Goal: Find specific page/section: Find specific page/section

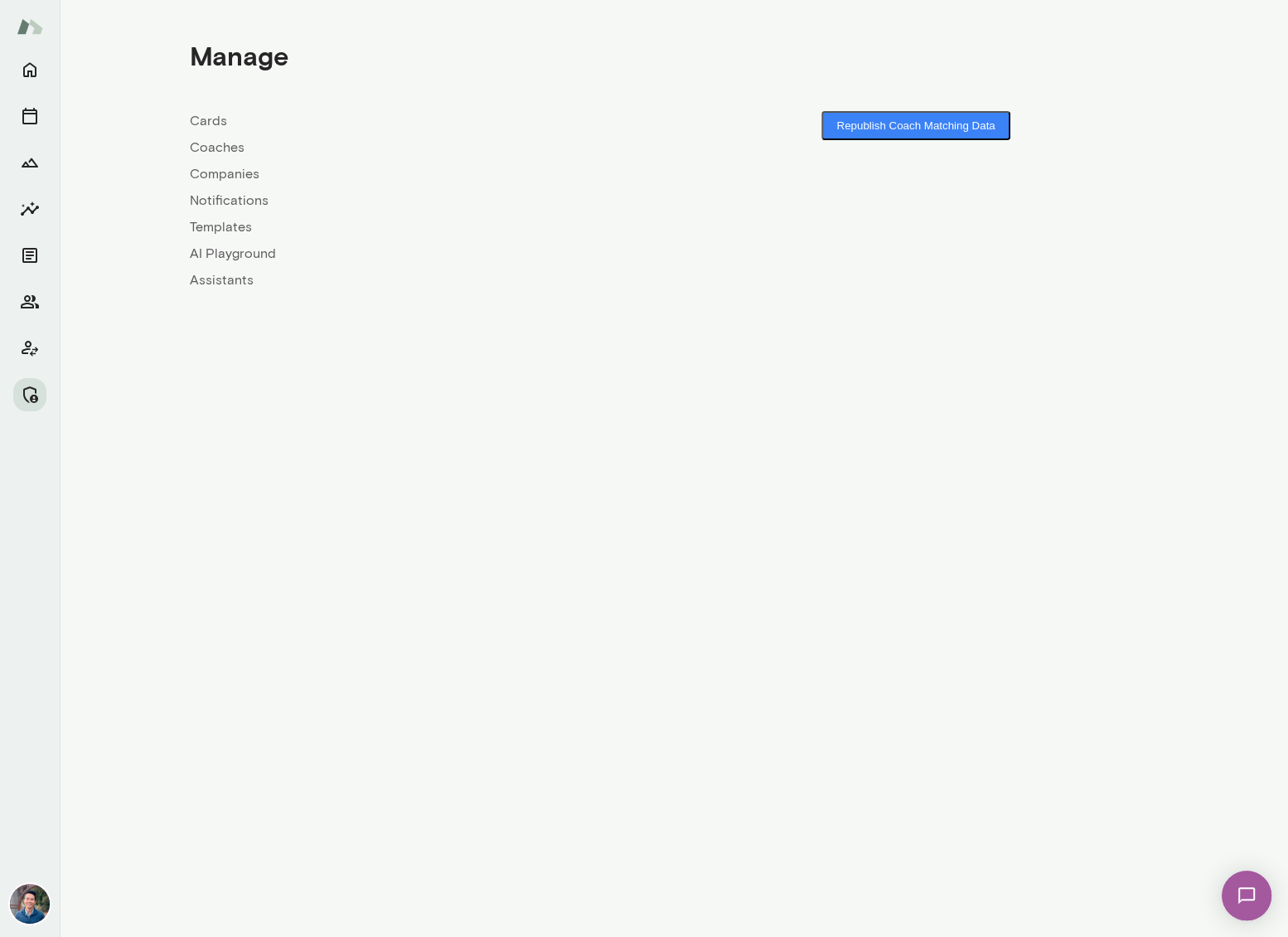
click at [241, 174] on link "Companies" at bounding box center [431, 174] width 484 height 20
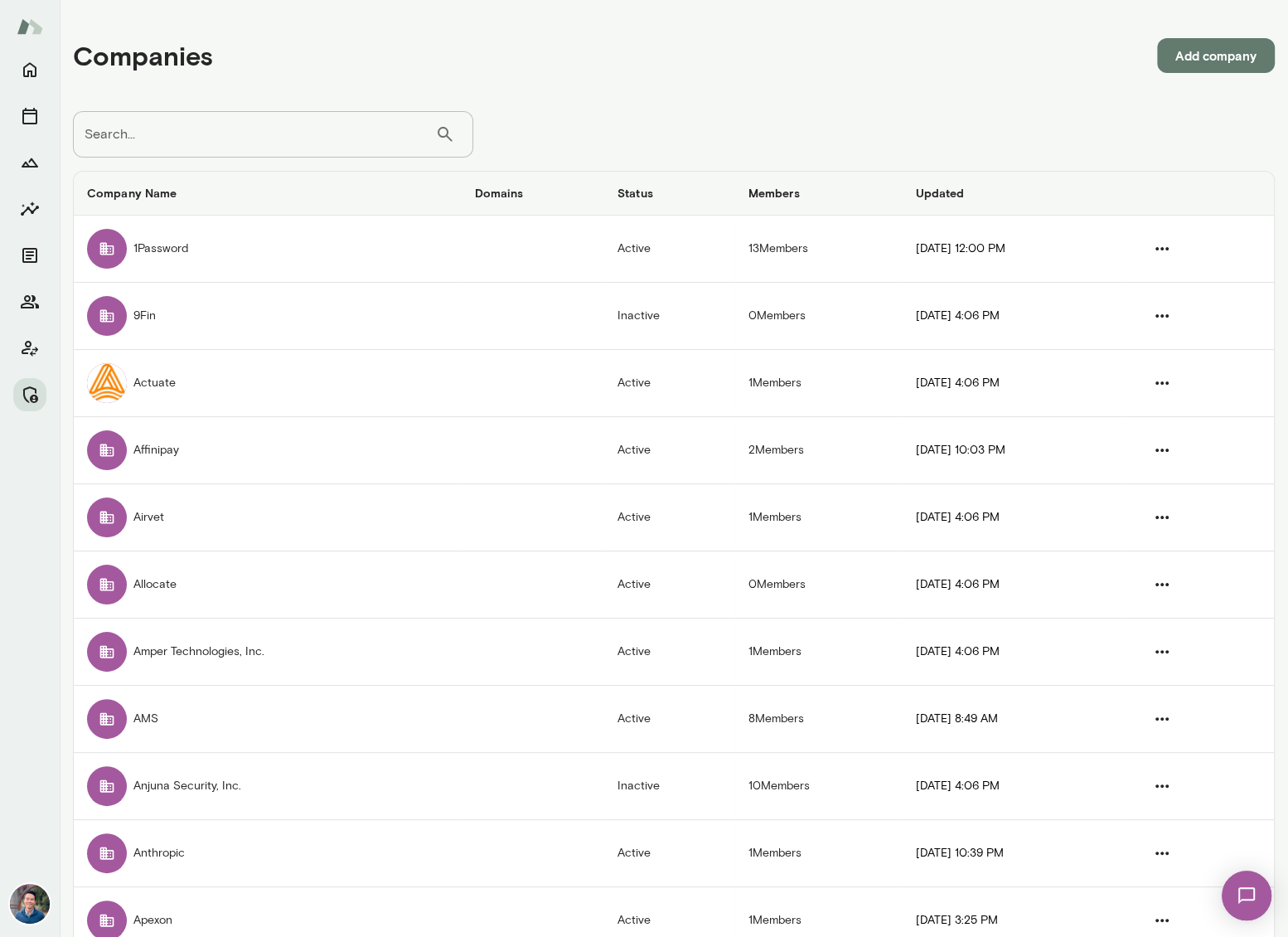
click at [185, 137] on input "Search..." at bounding box center [254, 134] width 363 height 47
type input "**********"
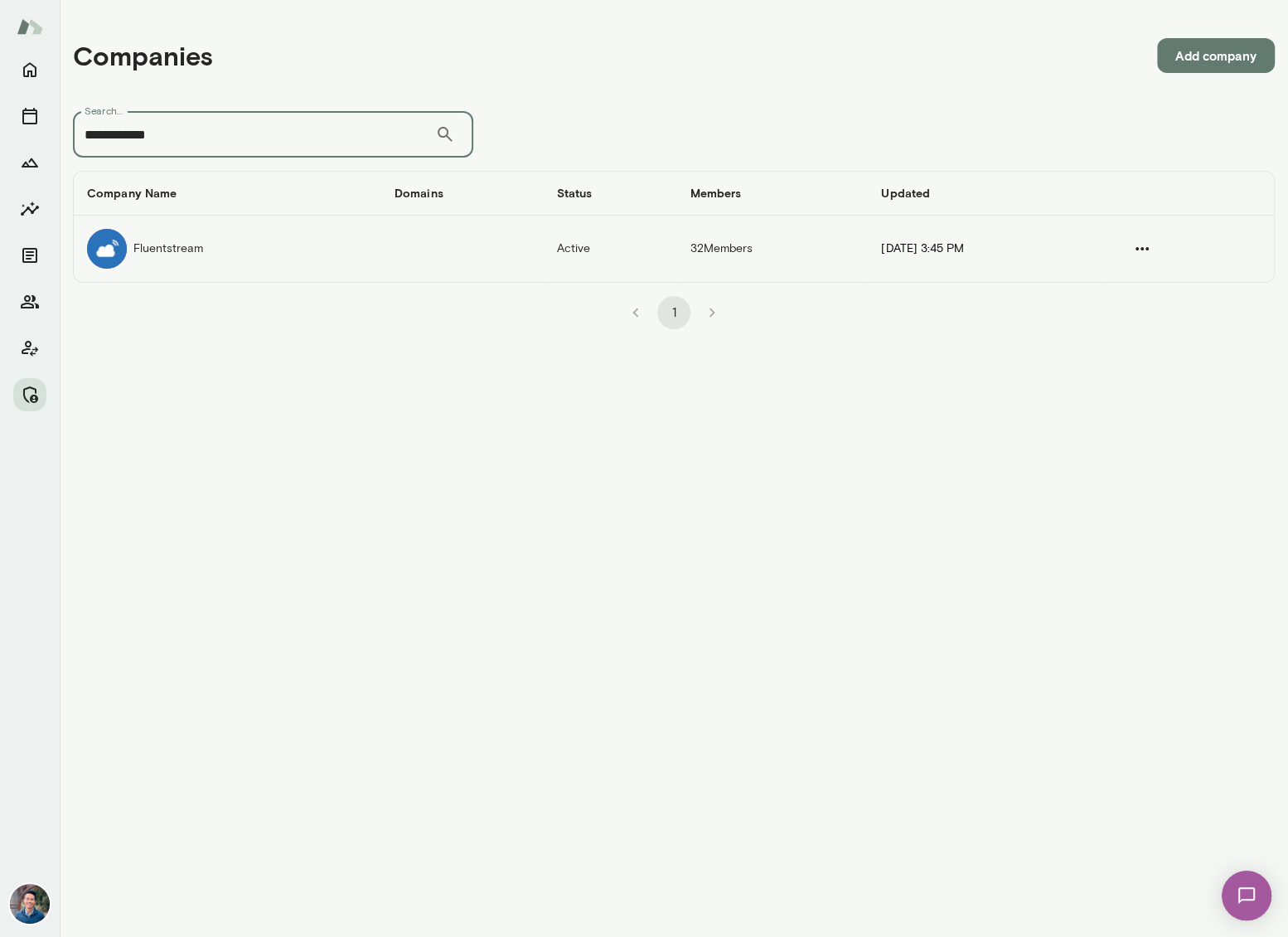
click at [159, 254] on td "Fluentstream" at bounding box center [228, 248] width 308 height 66
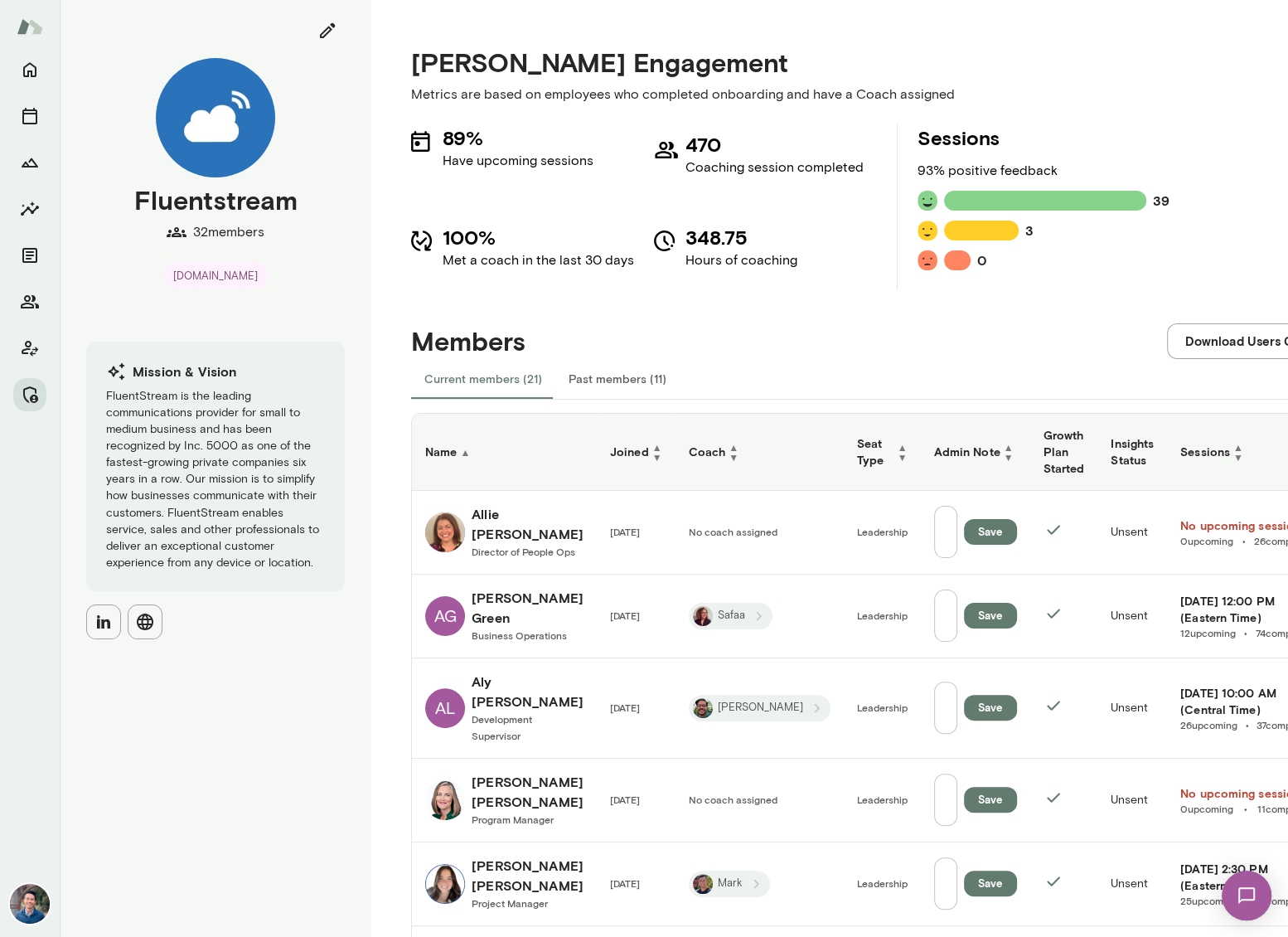
click at [645, 374] on button "Past members (11)" at bounding box center [618, 379] width 124 height 40
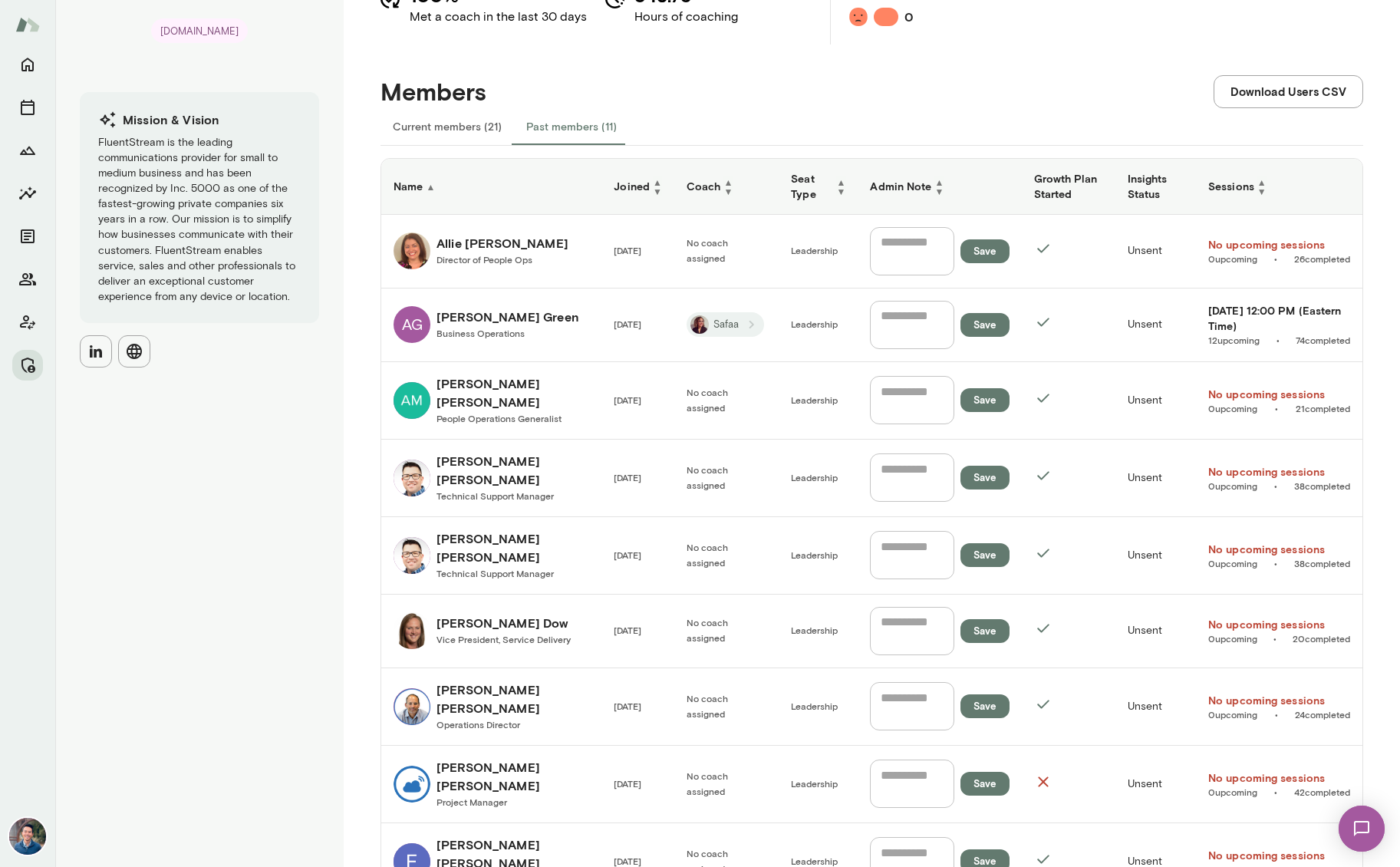
scroll to position [225, 0]
click at [470, 489] on span "Technical Support Manager" at bounding box center [496, 494] width 118 height 11
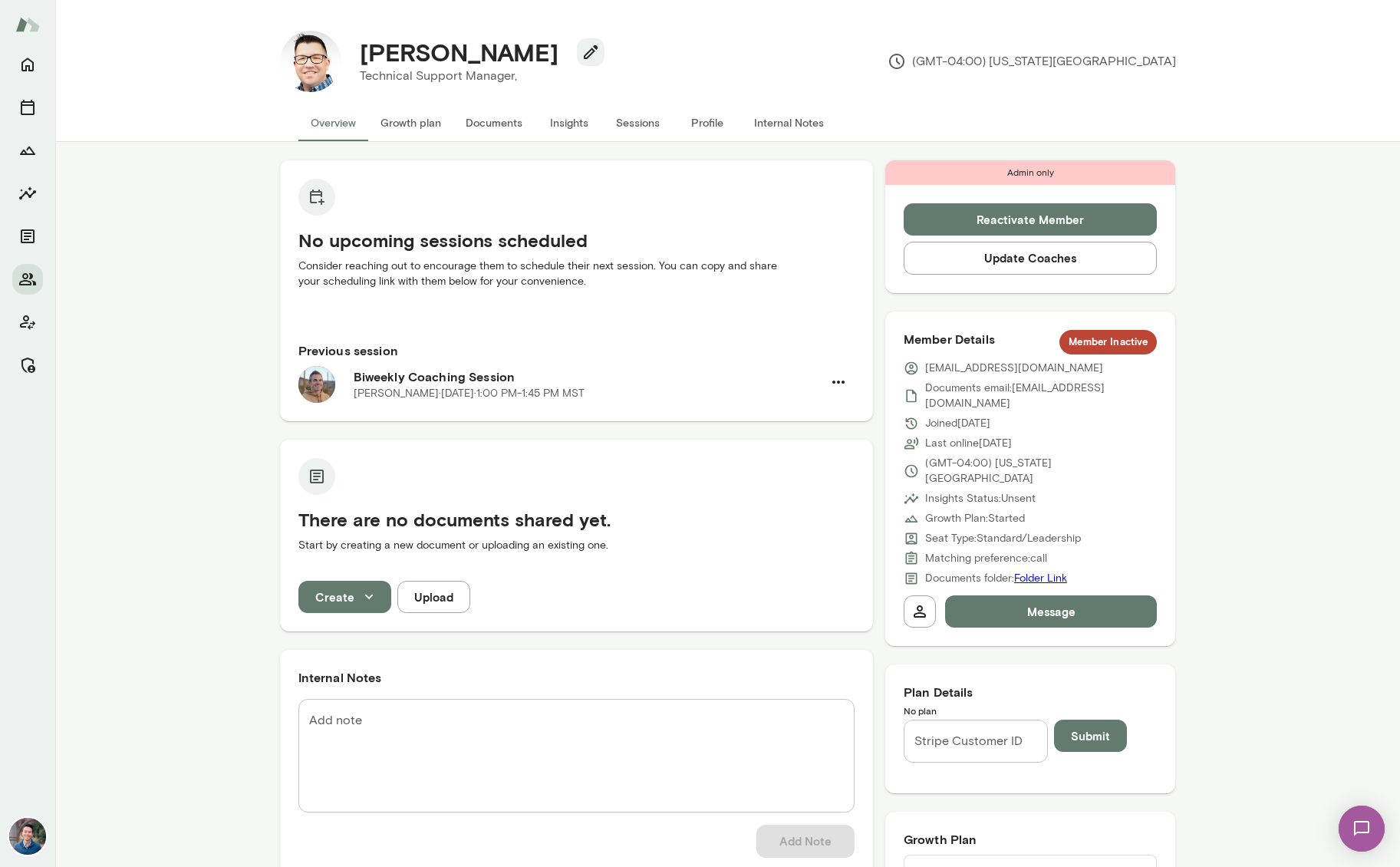
click at [651, 127] on button "Sessions" at bounding box center [638, 122] width 69 height 37
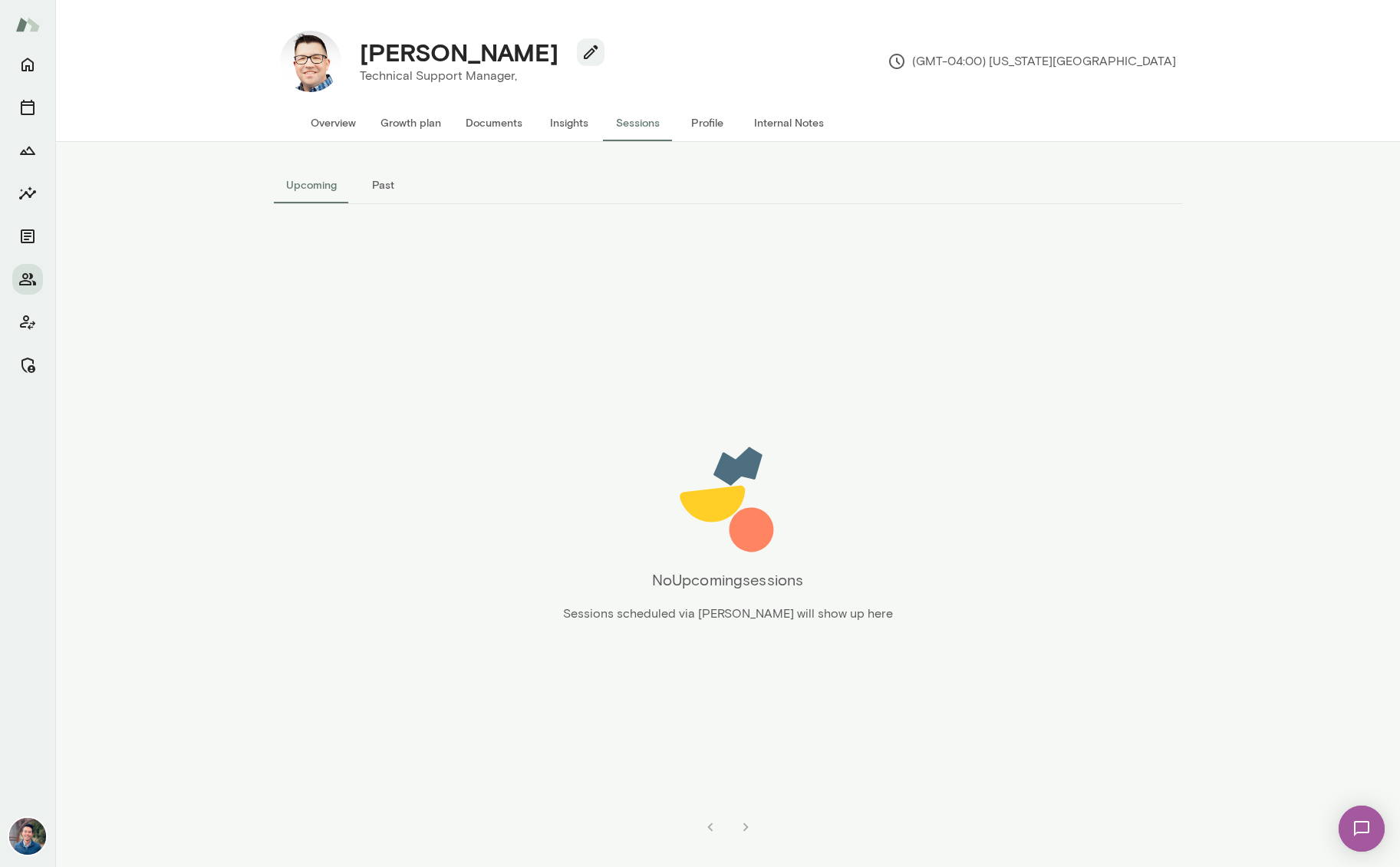
click at [380, 202] on button "Past" at bounding box center [384, 185] width 69 height 37
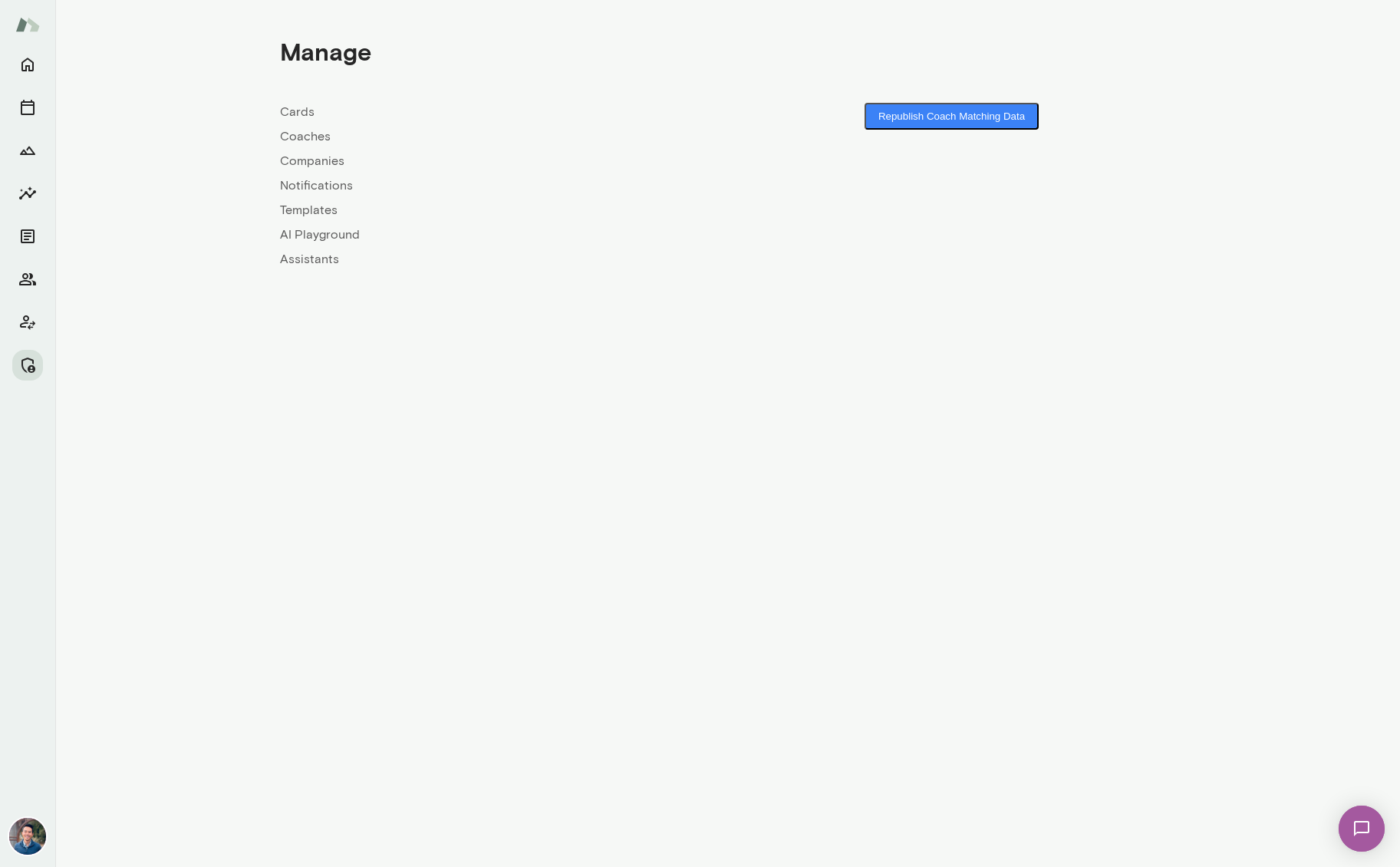
click at [324, 159] on link "Companies" at bounding box center [504, 161] width 448 height 19
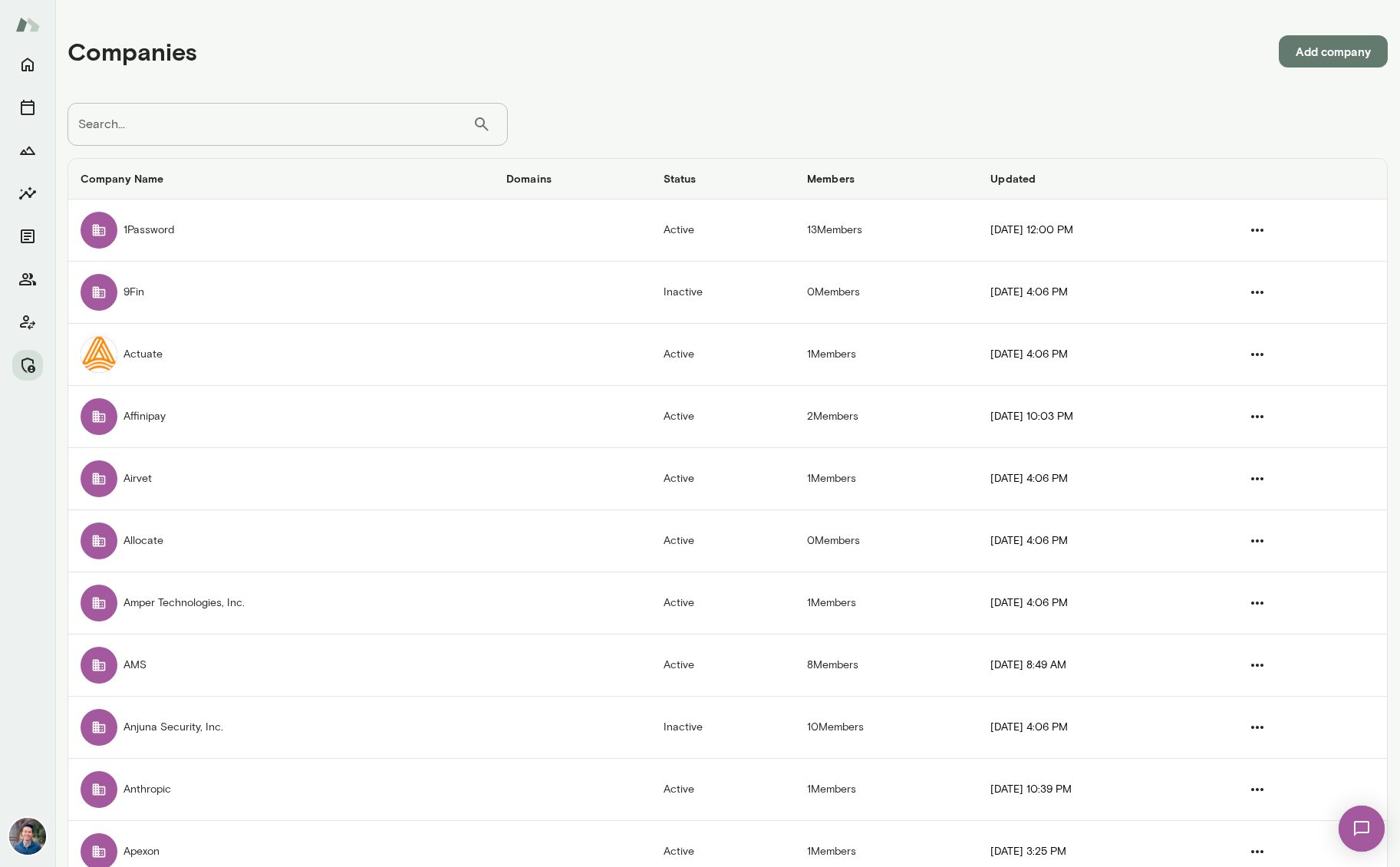
click at [168, 136] on input "Search..." at bounding box center [270, 124] width 405 height 43
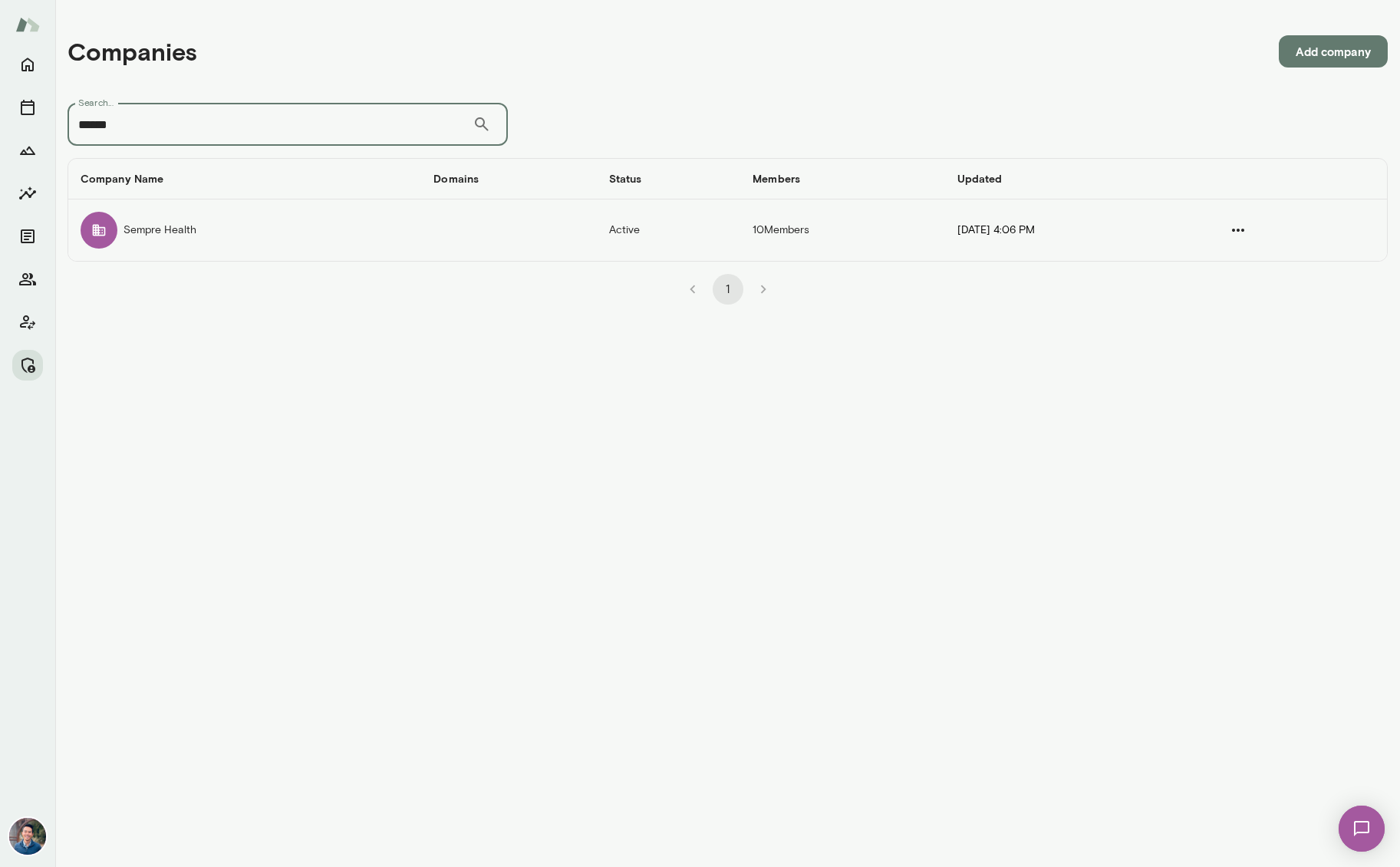
type input "******"
click at [286, 242] on td "Sempre Health" at bounding box center [245, 229] width 353 height 61
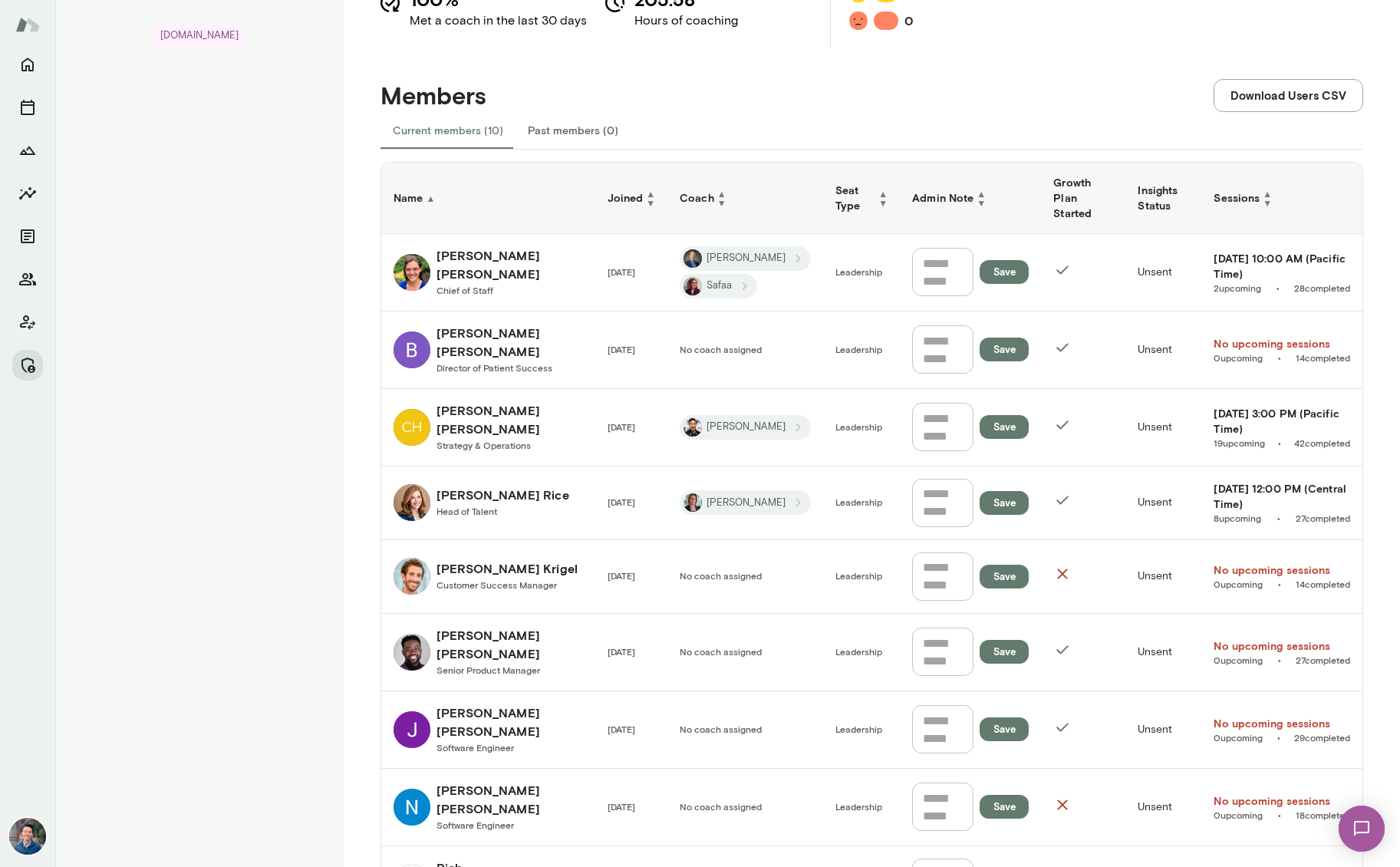
scroll to position [238, 0]
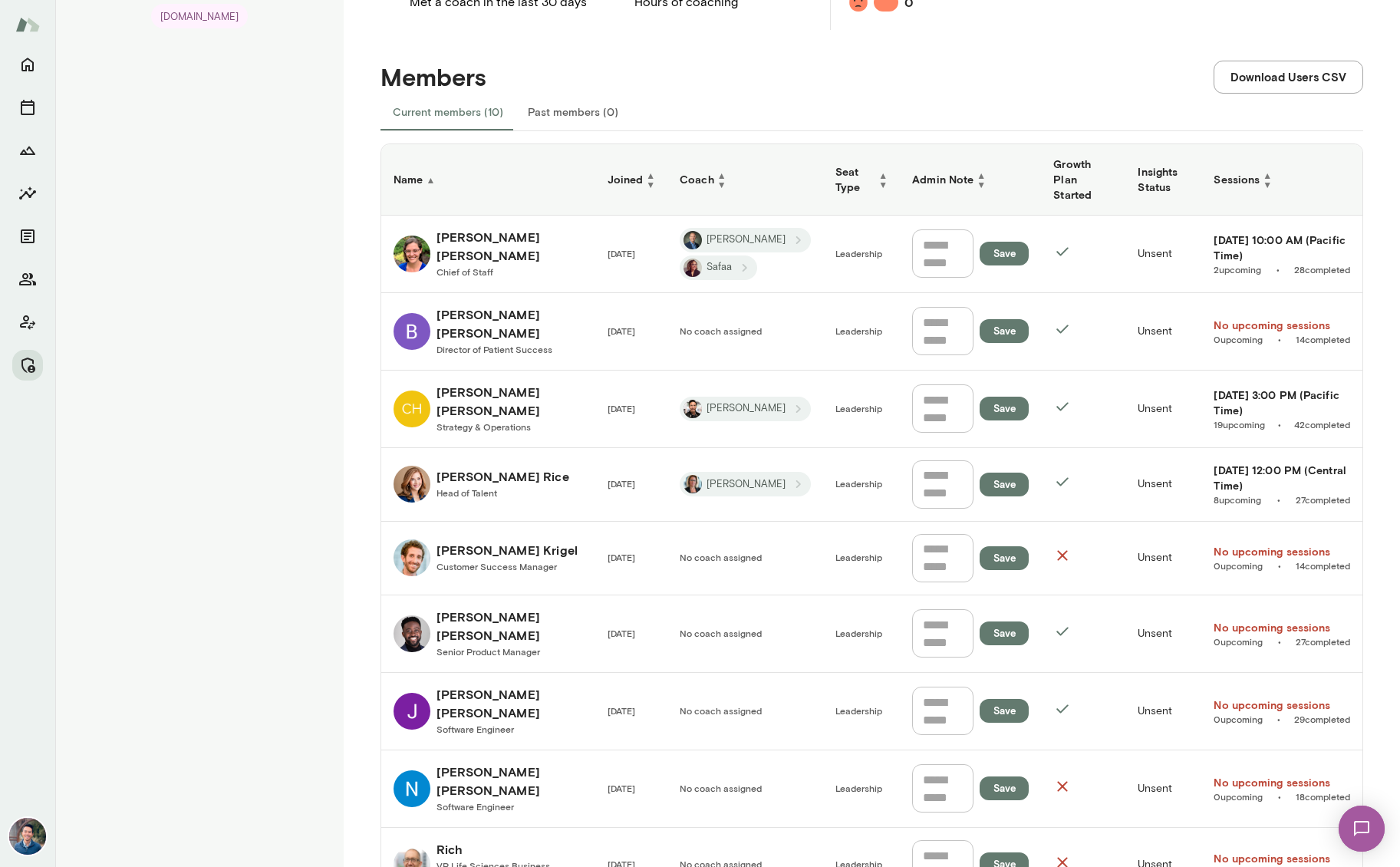
click at [692, 176] on h6 "Coach ▲ ▼" at bounding box center [744, 180] width 131 height 19
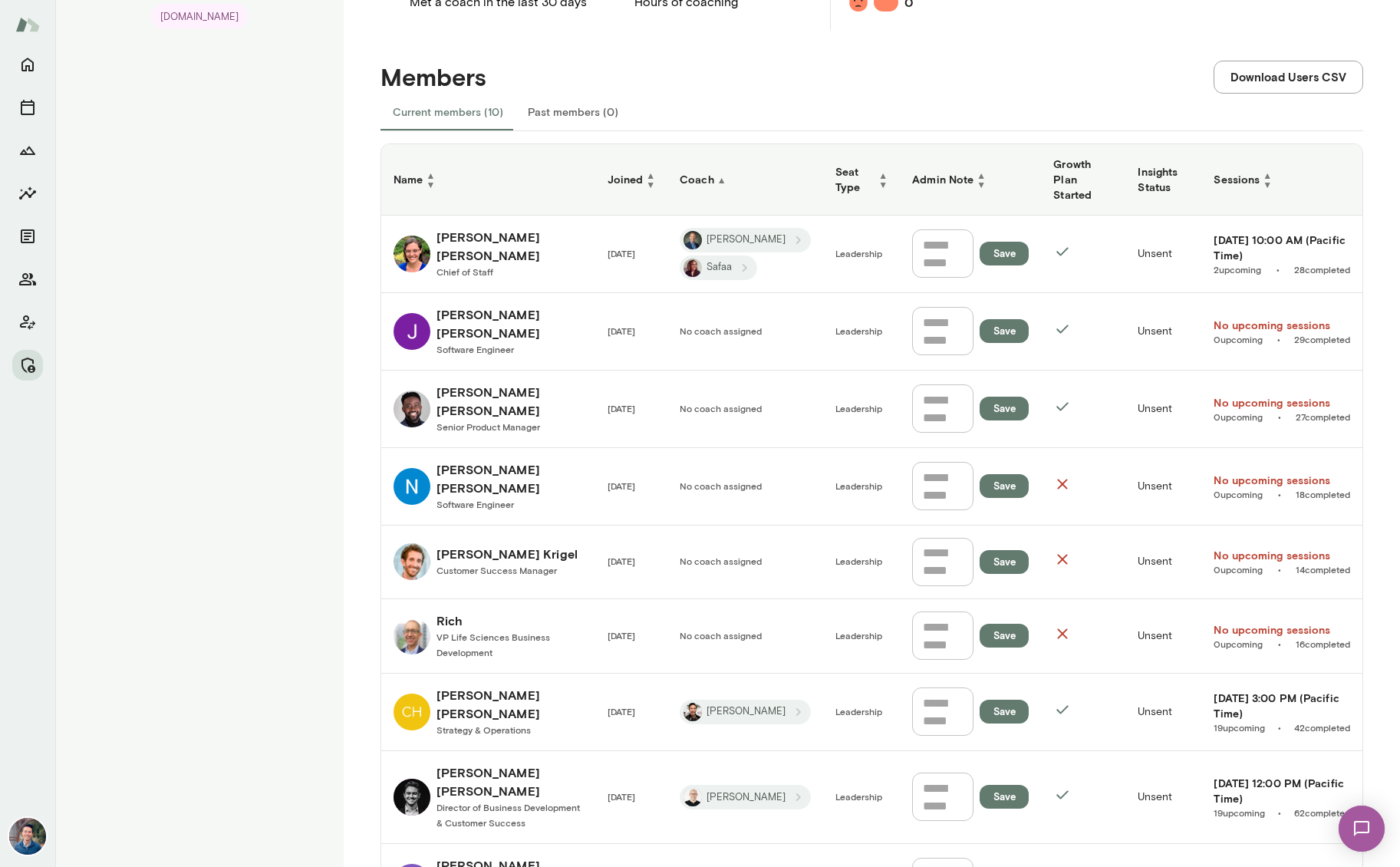
click at [706, 171] on h6 "Coach ▲" at bounding box center [744, 179] width 131 height 16
click at [1231, 171] on h6 "Sessions ▲ ▼" at bounding box center [1281, 180] width 136 height 19
click at [1231, 171] on h6 "Sessions ▲" at bounding box center [1281, 179] width 136 height 16
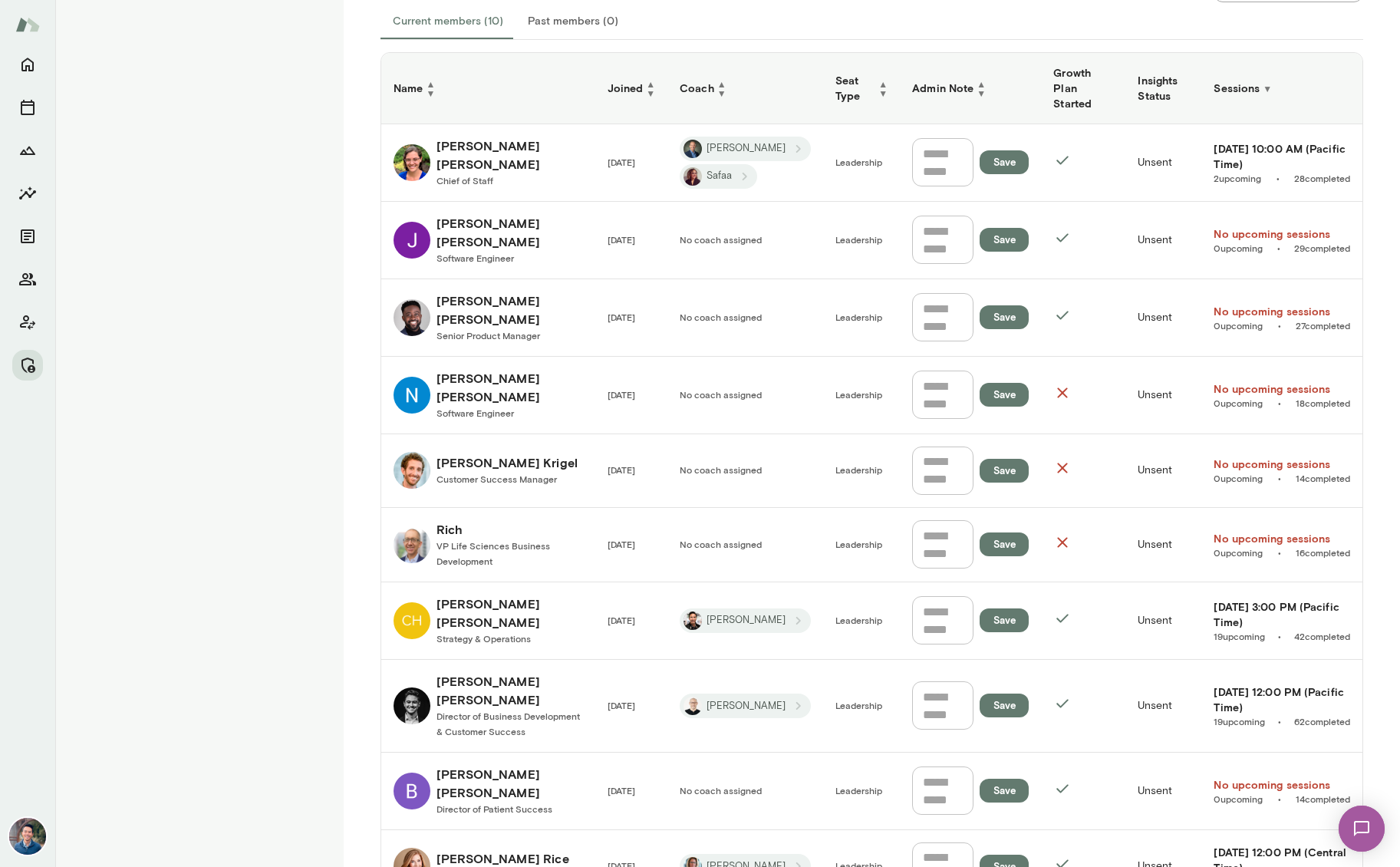
scroll to position [380, 0]
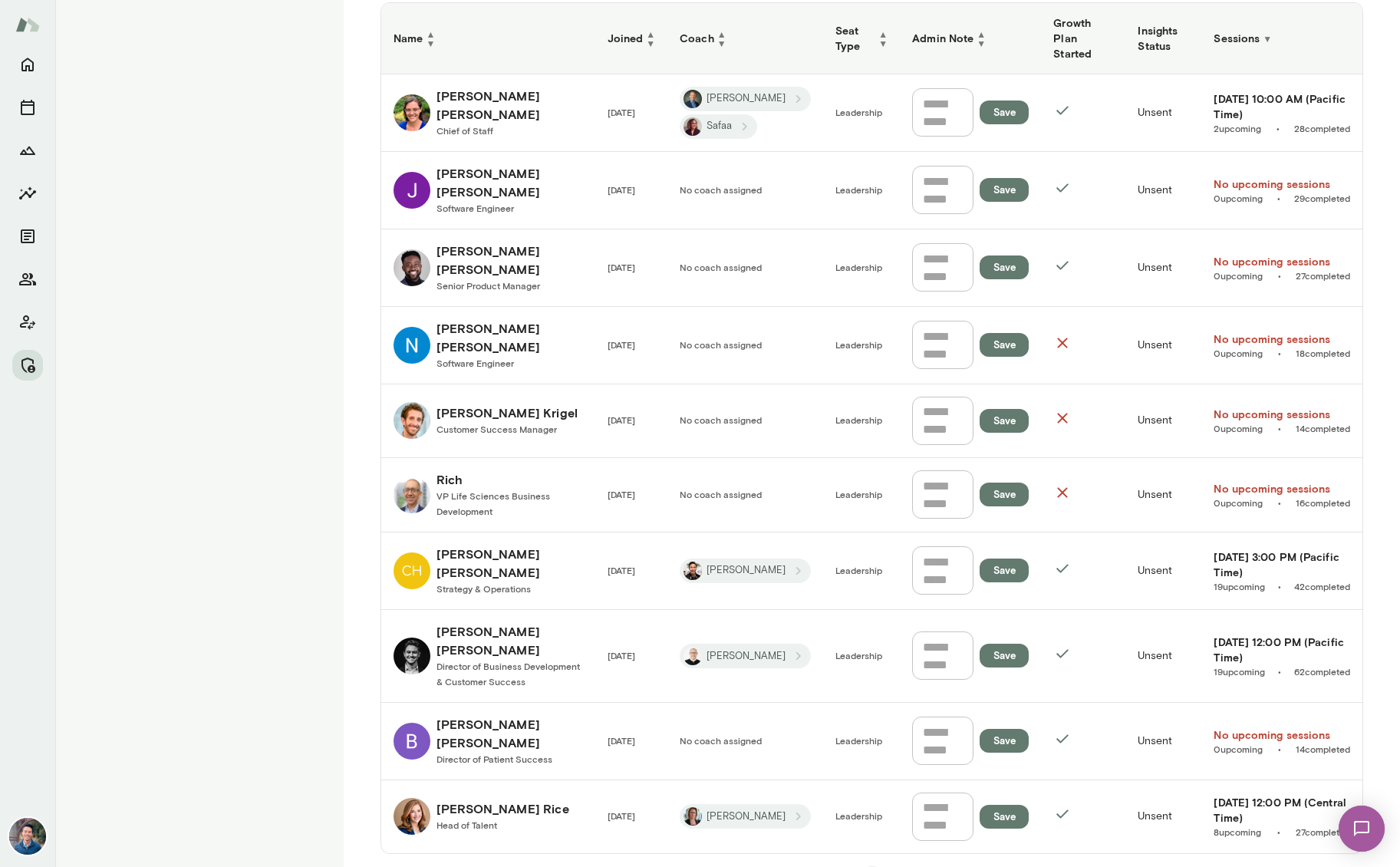
click at [485, 168] on h6 "[PERSON_NAME]" at bounding box center [509, 182] width 146 height 37
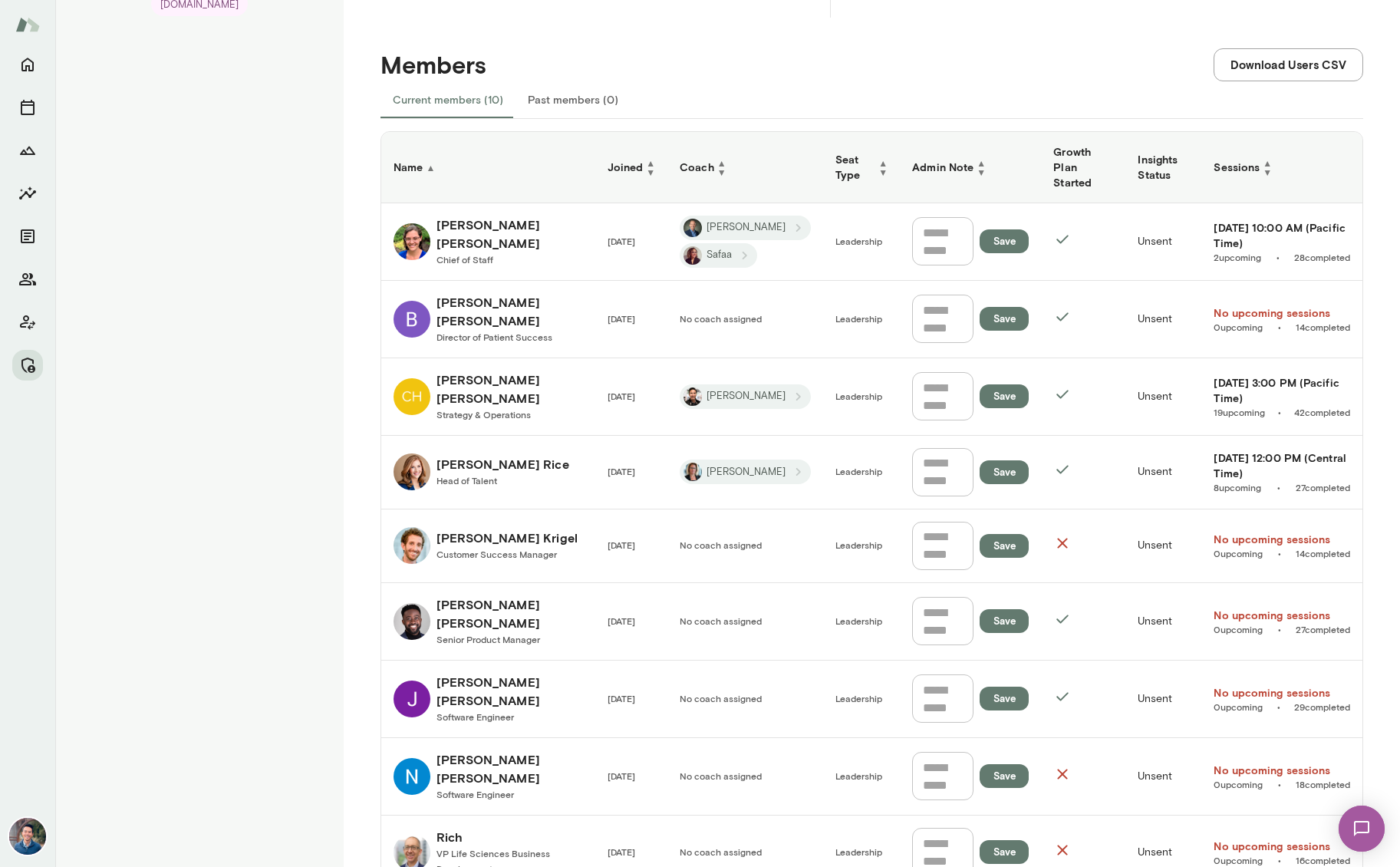
scroll to position [251, 0]
click at [473, 548] on span "Customer Success Manager" at bounding box center [497, 553] width 121 height 11
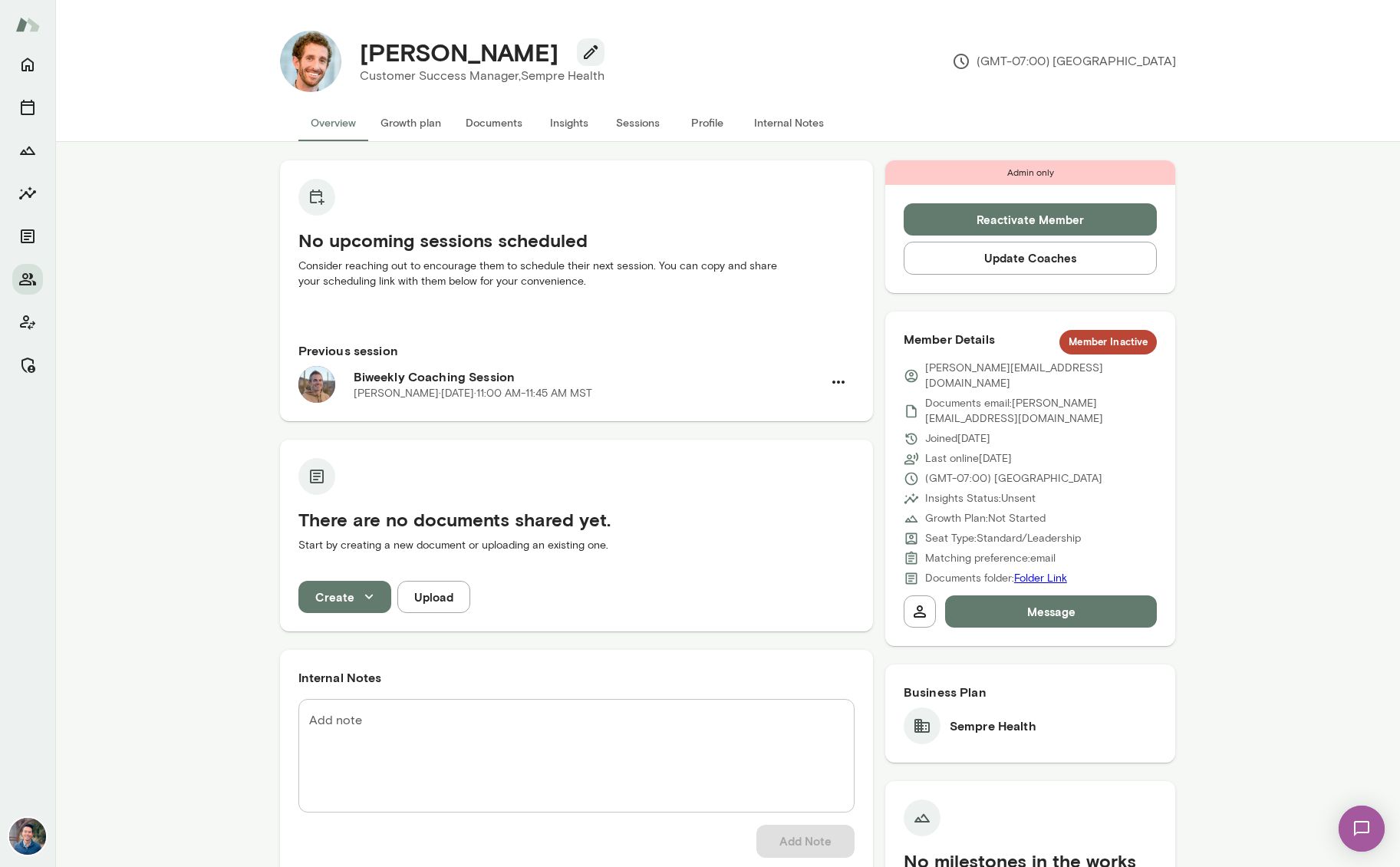
click at [628, 120] on button "Sessions" at bounding box center [638, 122] width 69 height 37
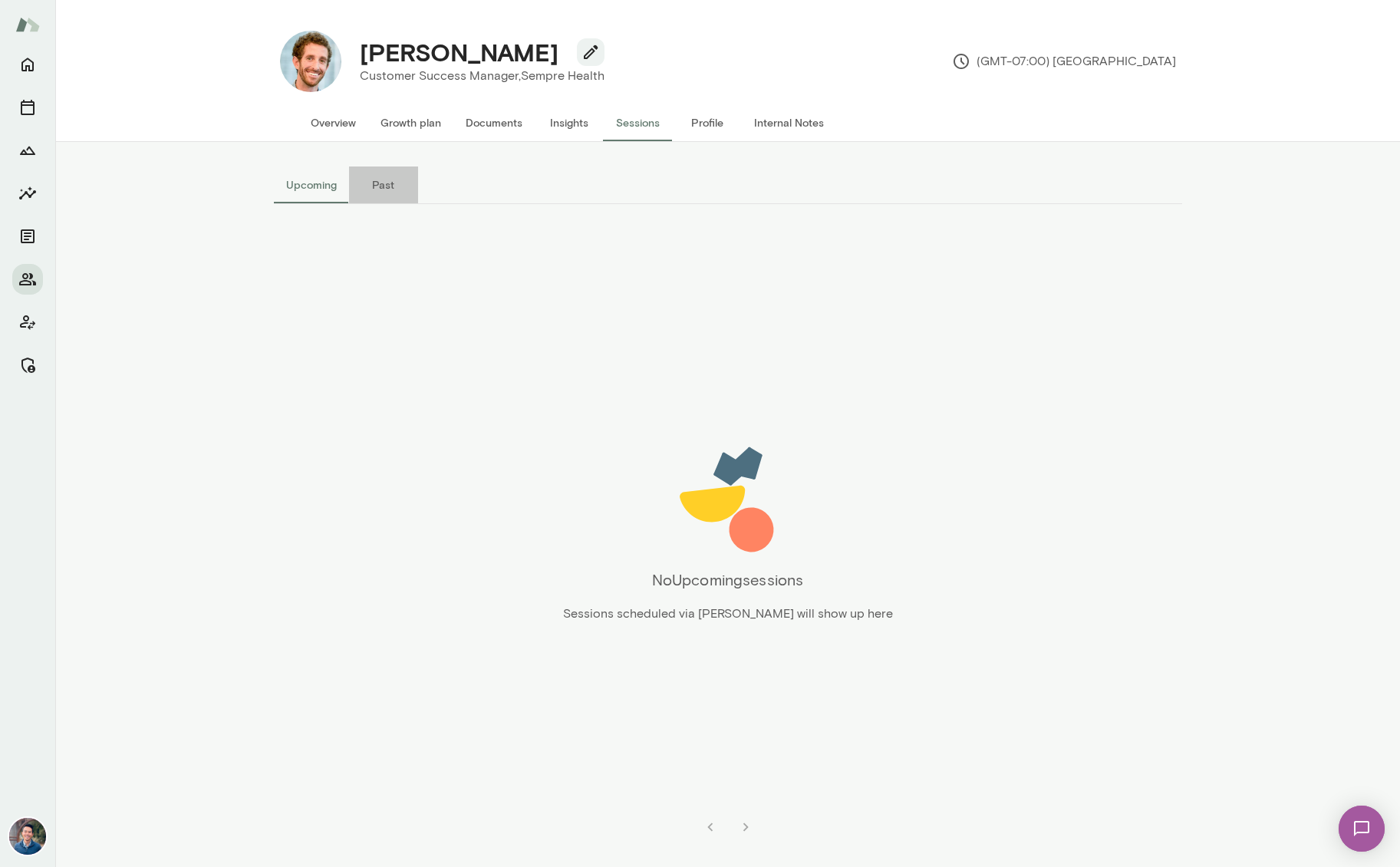
click at [393, 191] on button "Past" at bounding box center [384, 185] width 69 height 37
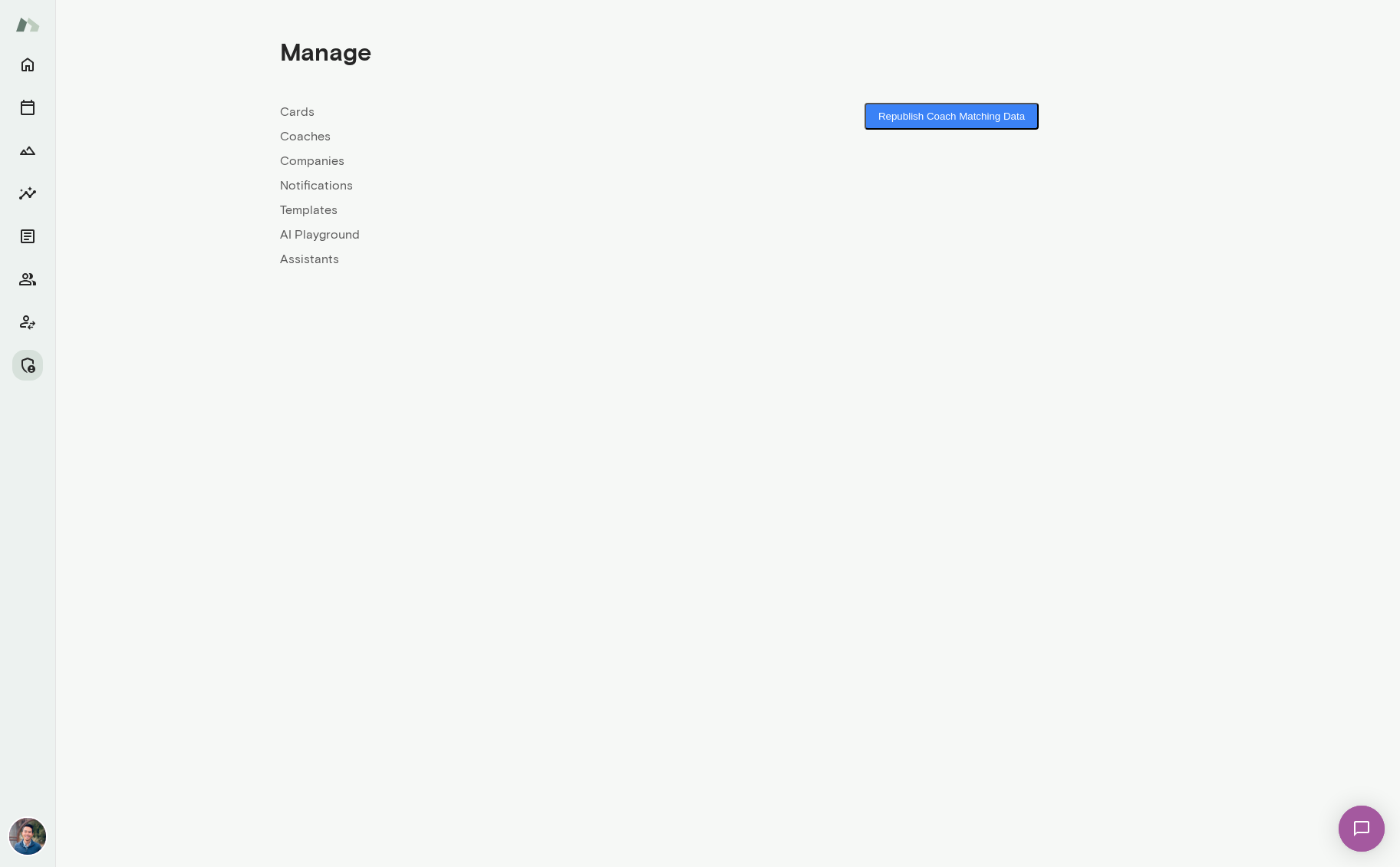
click at [313, 158] on link "Companies" at bounding box center [504, 161] width 448 height 19
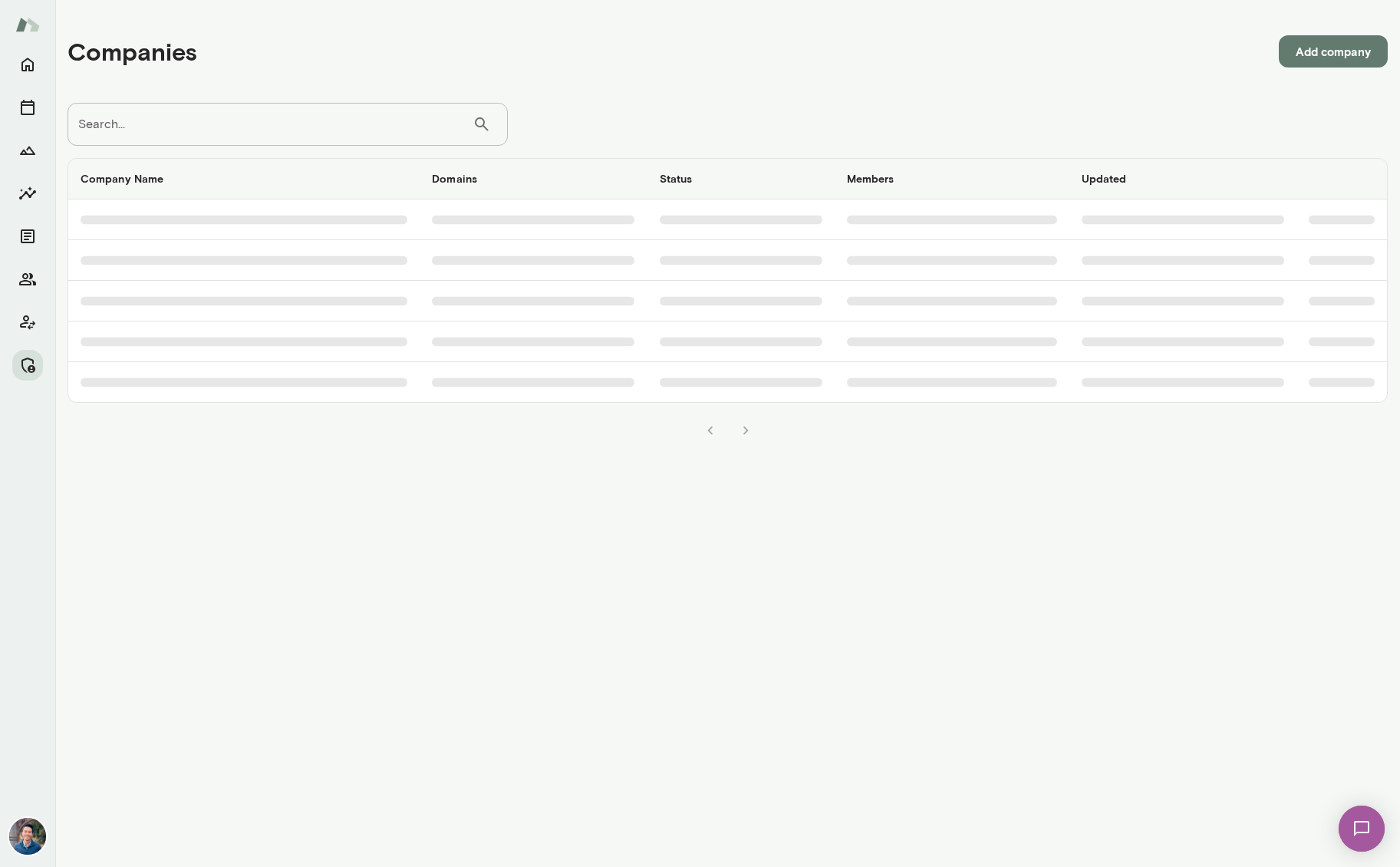
click at [259, 131] on input "Search..." at bounding box center [270, 124] width 405 height 43
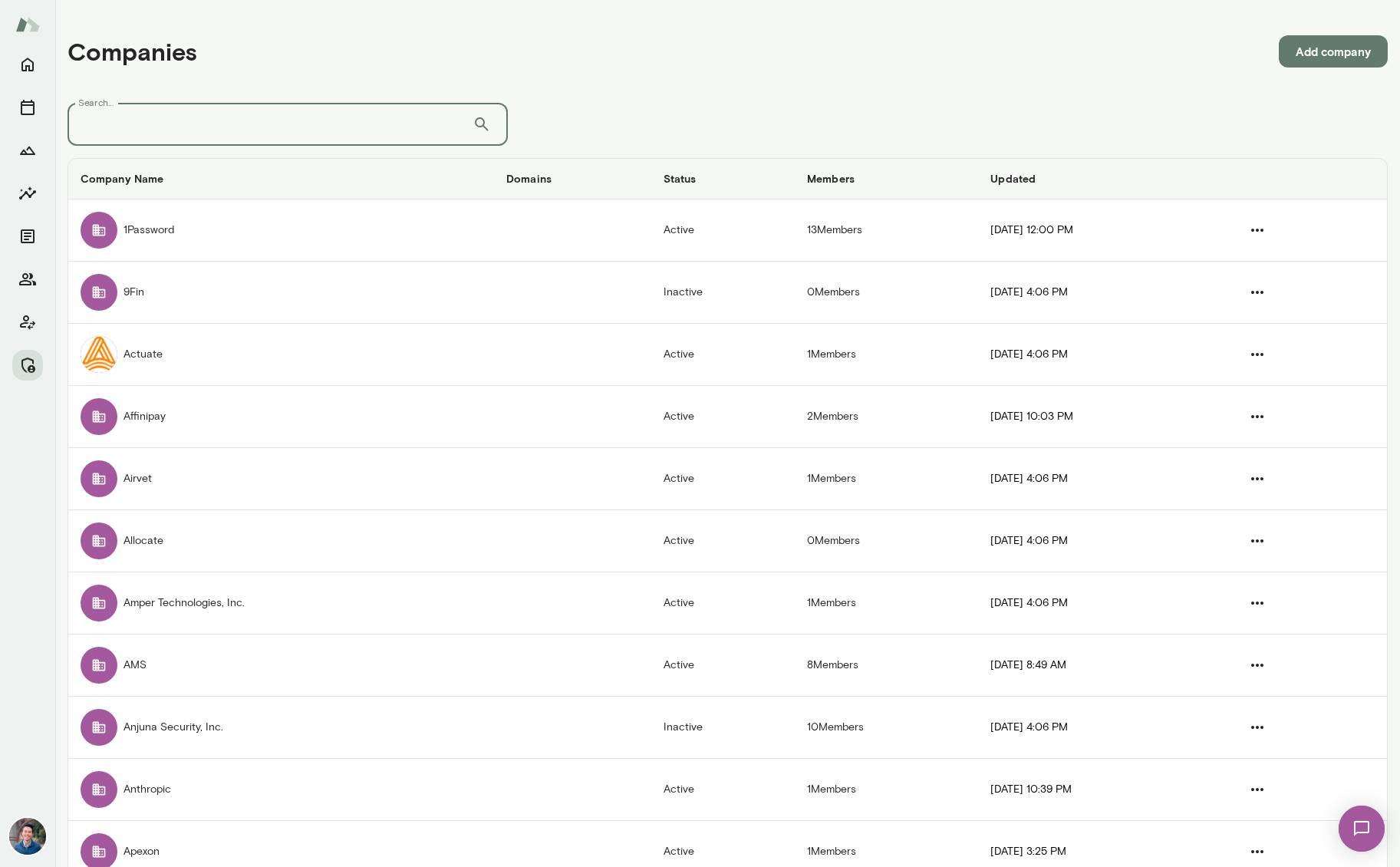
type input "*"
type input "***"
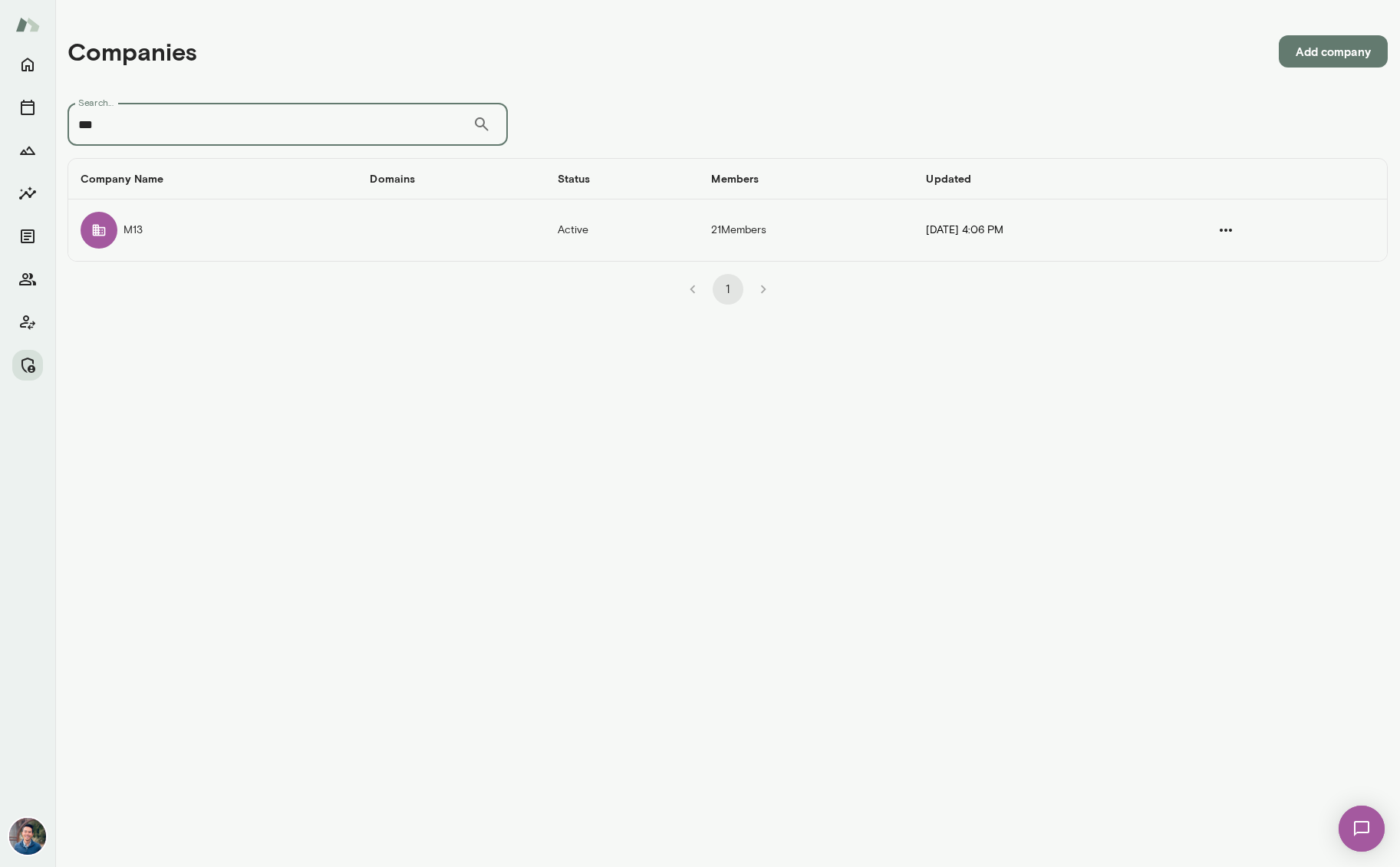
click at [167, 229] on td "M13" at bounding box center [213, 229] width 289 height 61
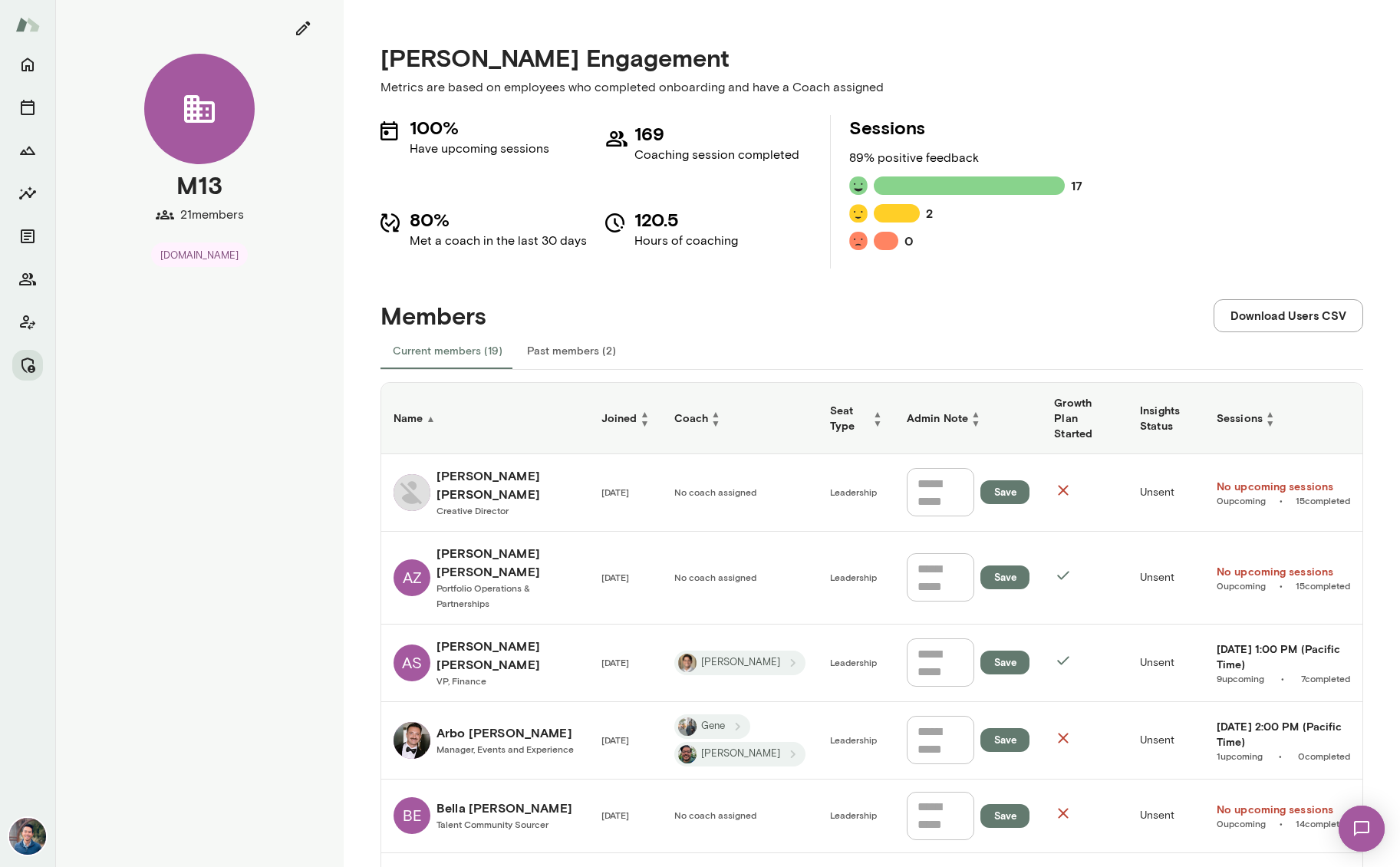
click at [1171, 258] on div "100% Have upcoming sessions 169 Coaching session completed 80% Met a coach in t…" at bounding box center [872, 192] width 983 height 153
click at [1340, 138] on div "100% Have upcoming sessions 169 Coaching session completed 80% Met a coach in t…" at bounding box center [872, 192] width 983 height 153
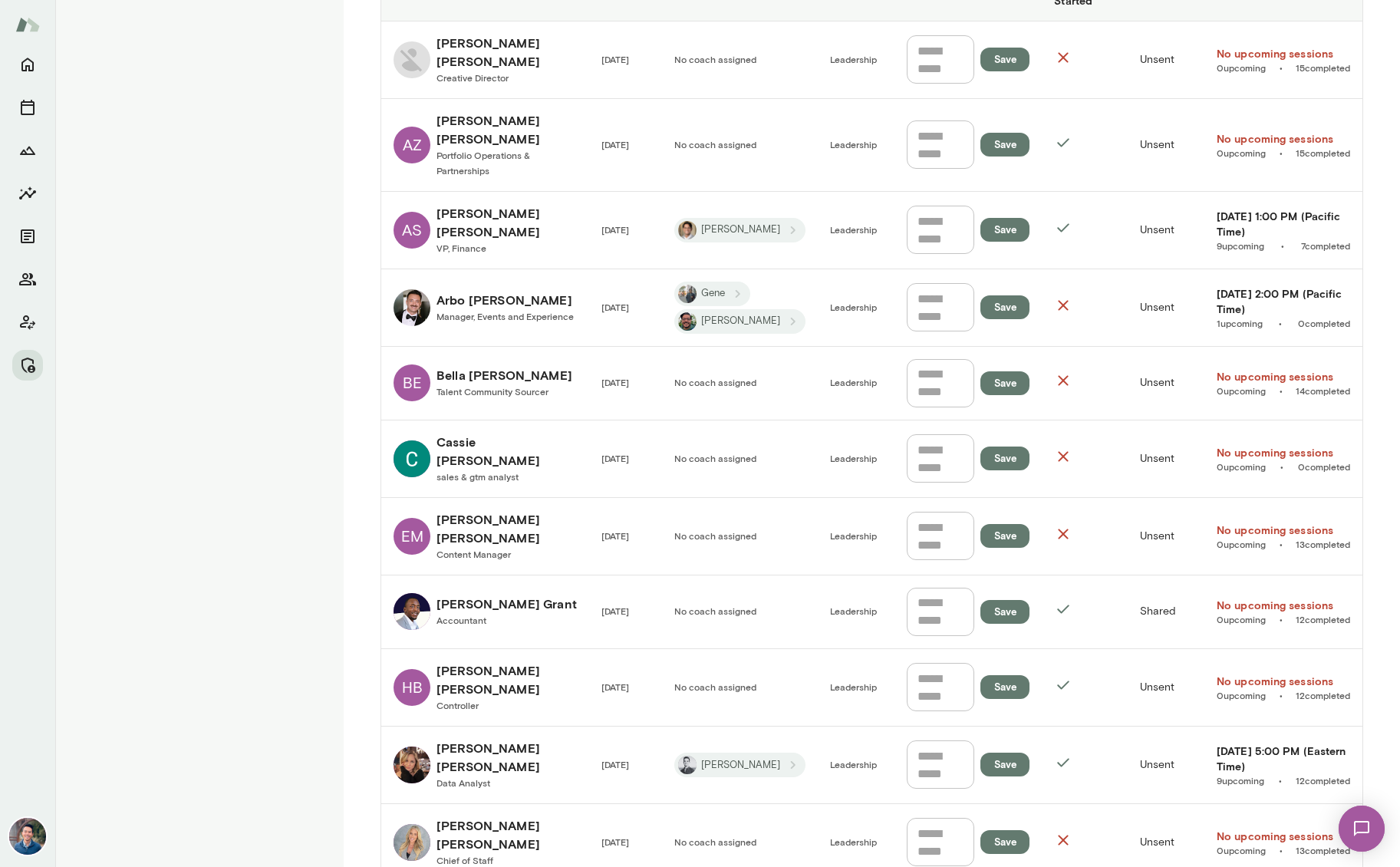
scroll to position [434, 0]
